Goal: Task Accomplishment & Management: Complete application form

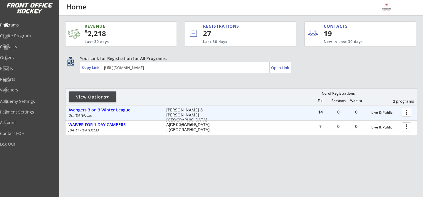
click at [124, 109] on div "Avengers 3 on 3 Winter League" at bounding box center [115, 110] width 92 height 5
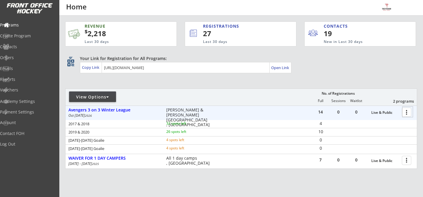
click at [405, 115] on div at bounding box center [408, 112] width 10 height 10
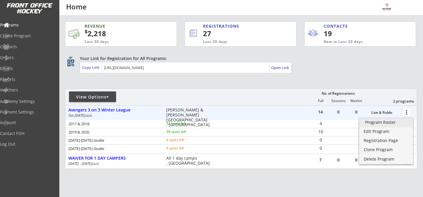
click at [405, 124] on link "Program Roster" at bounding box center [387, 122] width 54 height 9
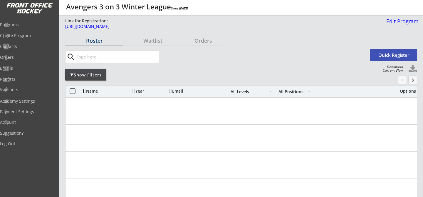
select select ""All Levels""
select select ""All Positions""
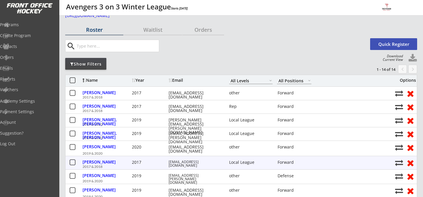
scroll to position [12, 0]
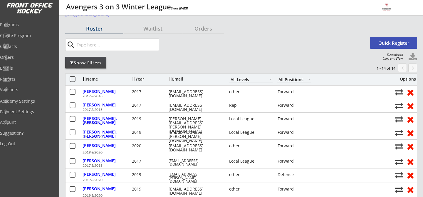
click at [99, 64] on div "Show Filters" at bounding box center [85, 63] width 41 height 6
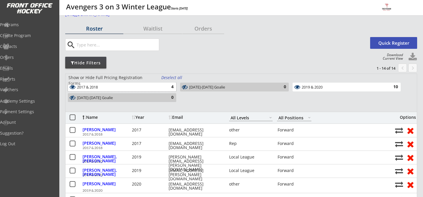
click at [163, 89] on div "4" at bounding box center [168, 87] width 12 height 6
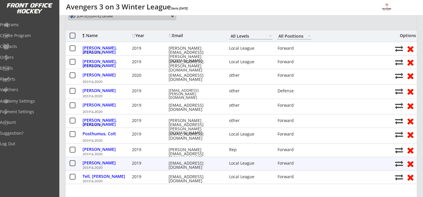
scroll to position [97, 0]
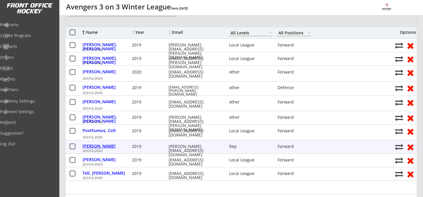
click at [107, 148] on div "Schnieders, Nolan" at bounding box center [107, 146] width 48 height 4
select select ""Forward""
select select ""Rep""
select select ""Youth small""
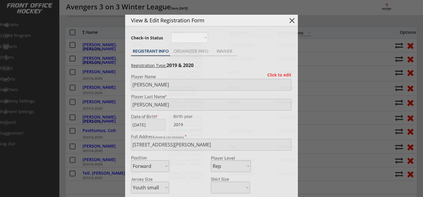
type input "93"
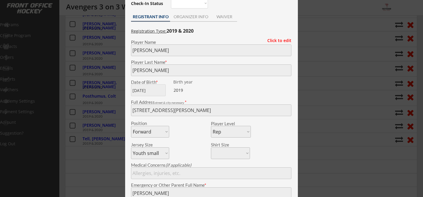
scroll to position [0, 0]
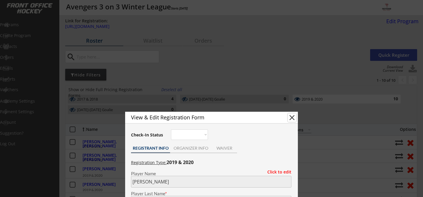
click at [291, 116] on button "close" at bounding box center [292, 117] width 9 height 9
select select ""PLACEHOLDER_1427118222253""
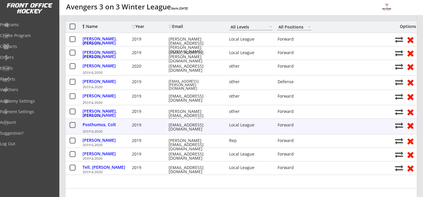
scroll to position [103, 0]
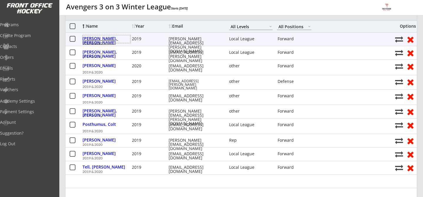
click at [100, 42] on div "Connor, Griffin" at bounding box center [107, 39] width 48 height 8
type input "Griffin"
type input "Connor"
type input "10/02/2019"
type input "21 Maple Creek Dr, Walkerton, ON N0G 2V0, Canada"
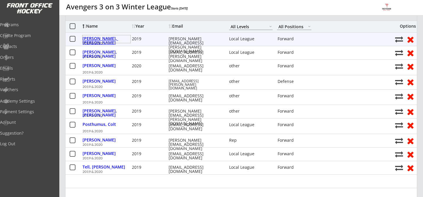
select select ""Forward""
select select ""Local League ""
select select ""Youth small""
type input "Matthew Connor"
type input "(519) 881-7074"
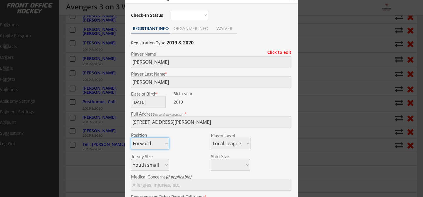
scroll to position [74, 0]
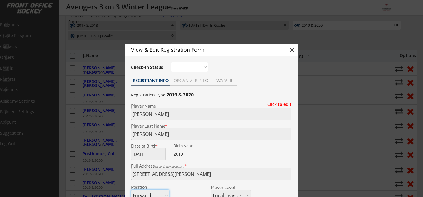
click at [291, 47] on button "close" at bounding box center [292, 50] width 9 height 9
select select ""PLACEHOLDER_1427118222253""
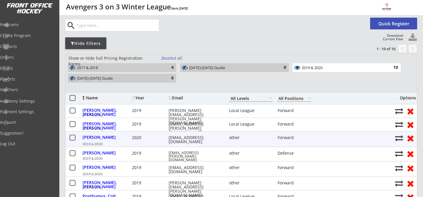
scroll to position [0, 0]
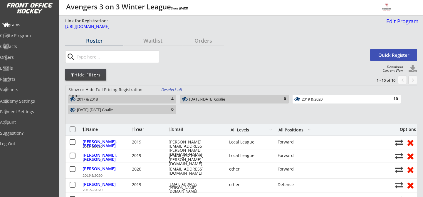
click at [29, 26] on div "Programs" at bounding box center [27, 25] width 53 height 4
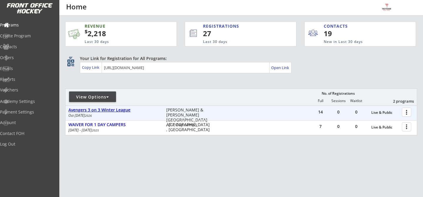
click at [115, 110] on div "Avengers 3 on 3 Winter League" at bounding box center [115, 110] width 92 height 5
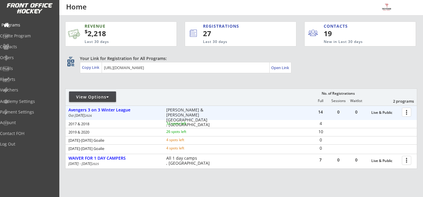
click at [37, 22] on div "Programs" at bounding box center [28, 25] width 56 height 10
